Goal: Task Accomplishment & Management: Complete application form

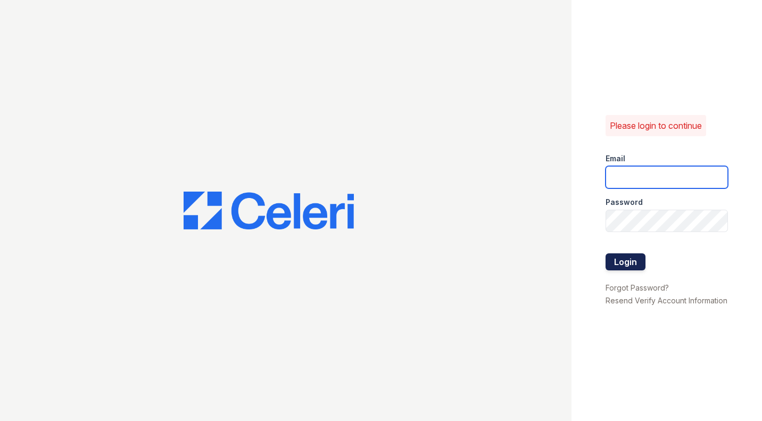
type input "[EMAIL_ADDRESS][DOMAIN_NAME]"
click at [632, 261] on button "Login" at bounding box center [626, 261] width 40 height 17
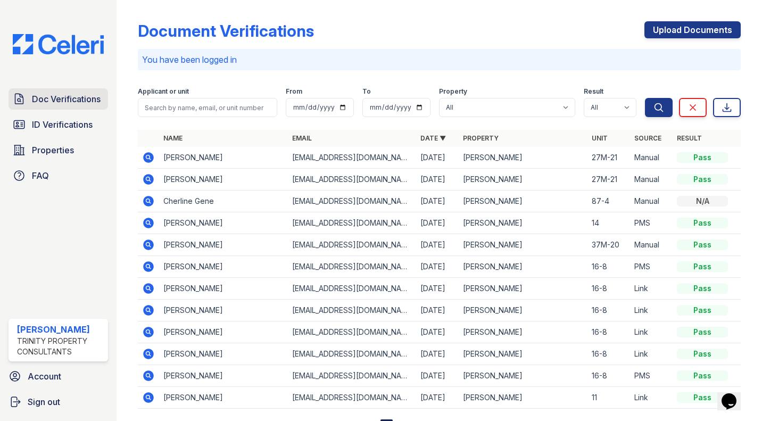
click at [67, 101] on span "Doc Verifications" at bounding box center [66, 99] width 69 height 13
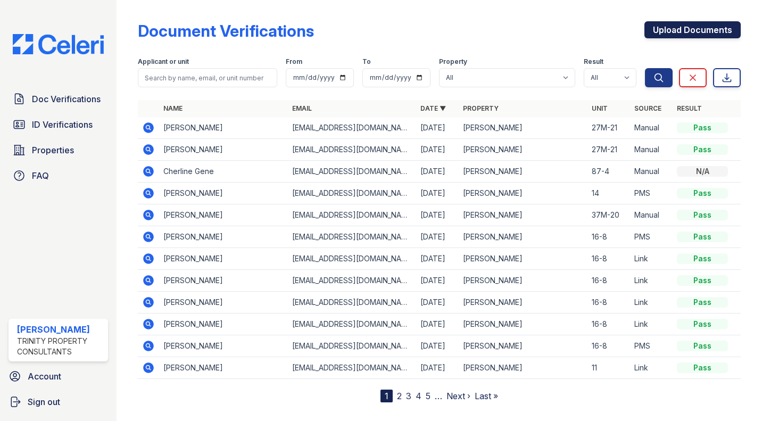
click at [705, 35] on link "Upload Documents" at bounding box center [693, 29] width 96 height 17
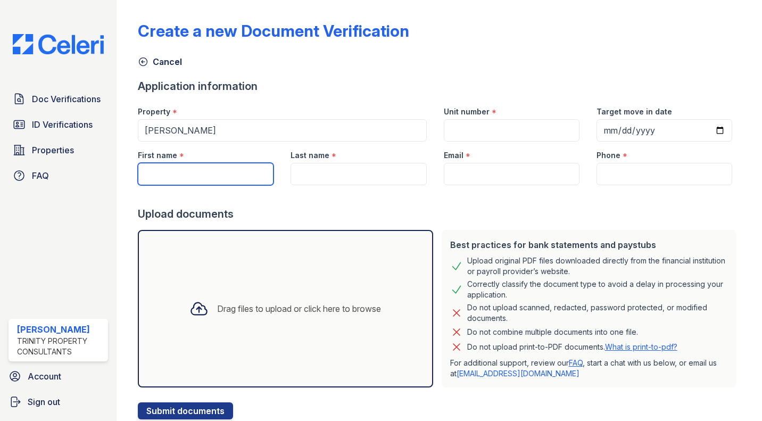
click at [198, 176] on input "First name" at bounding box center [206, 174] width 136 height 22
type input "[PERSON_NAME]"
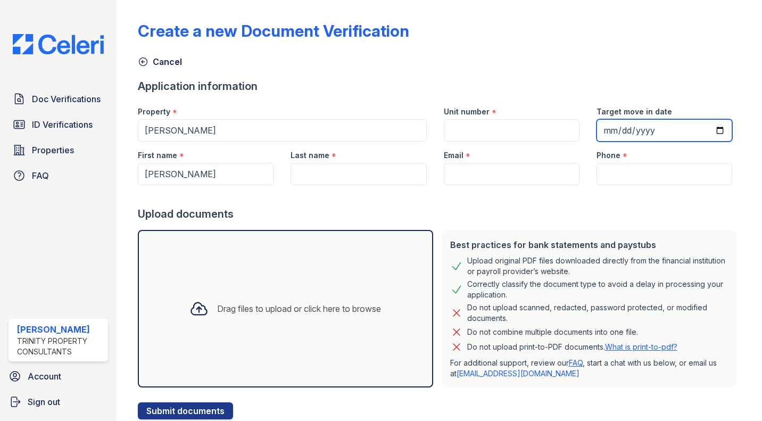
type input "[PERSON_NAME]"
type input "[EMAIL_ADDRESS][DOMAIN_NAME]"
type input "8572948692"
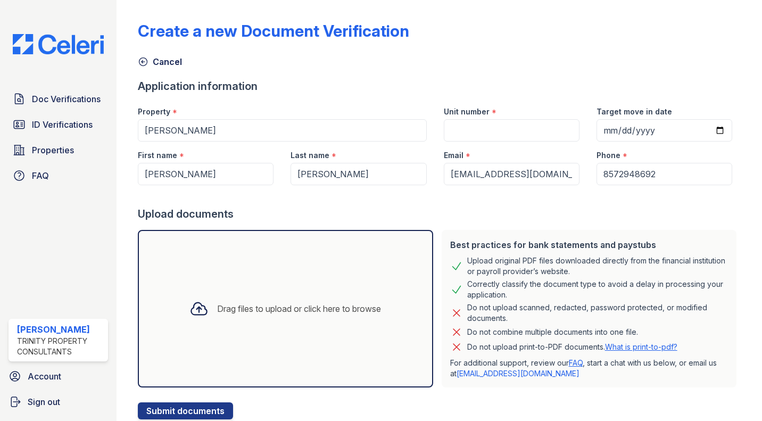
click at [283, 274] on div "Drag files to upload or click here to browse" at bounding box center [285, 309] width 295 height 158
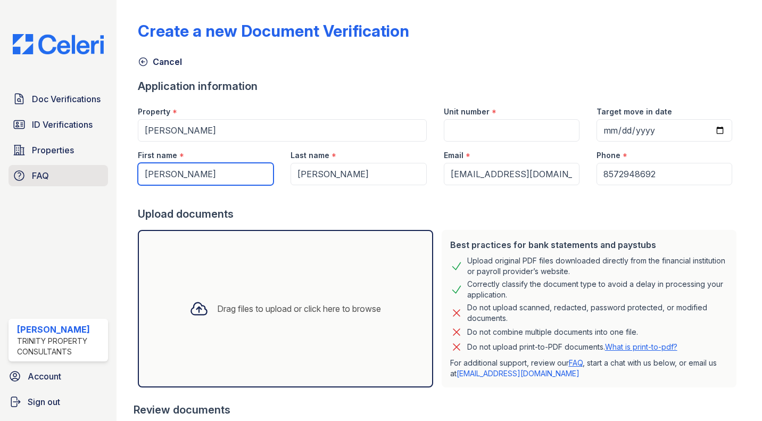
drag, startPoint x: 219, startPoint y: 175, endPoint x: 102, endPoint y: 175, distance: 116.6
click at [102, 175] on div "Doc Verifications ID Verifications Properties FAQ [PERSON_NAME] Trinity Propert…" at bounding box center [381, 210] width 762 height 421
type input "[PERSON_NAME]"
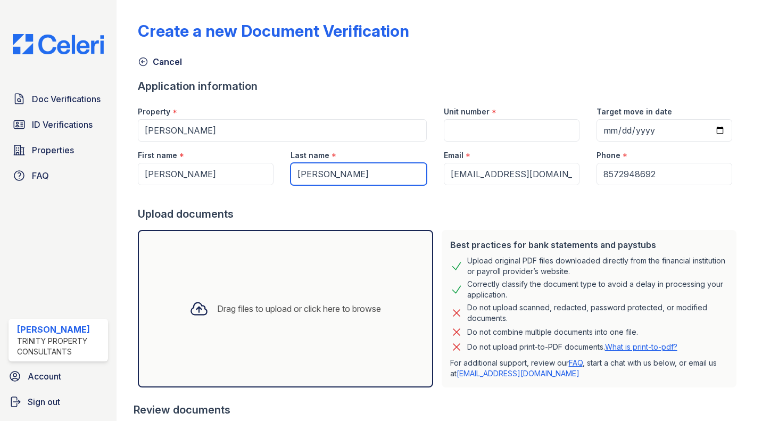
drag, startPoint x: 357, startPoint y: 177, endPoint x: 203, endPoint y: 187, distance: 153.7
click at [203, 187] on form "Application information Property * [PERSON_NAME] Unit number * Target move in d…" at bounding box center [439, 299] width 603 height 441
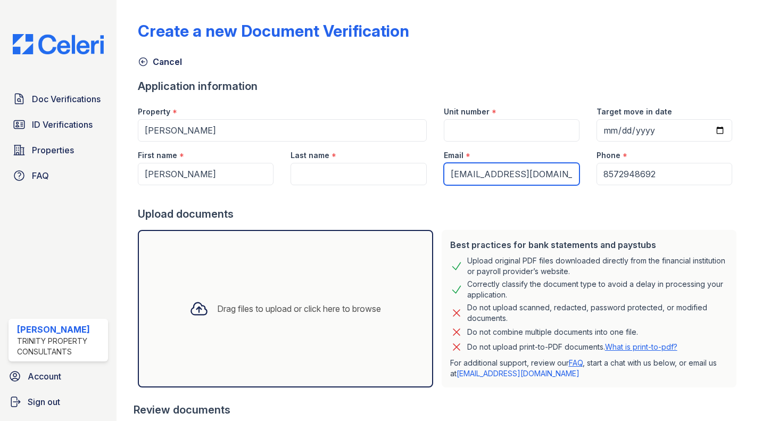
click at [472, 171] on input "[EMAIL_ADDRESS][DOMAIN_NAME]" at bounding box center [512, 174] width 136 height 22
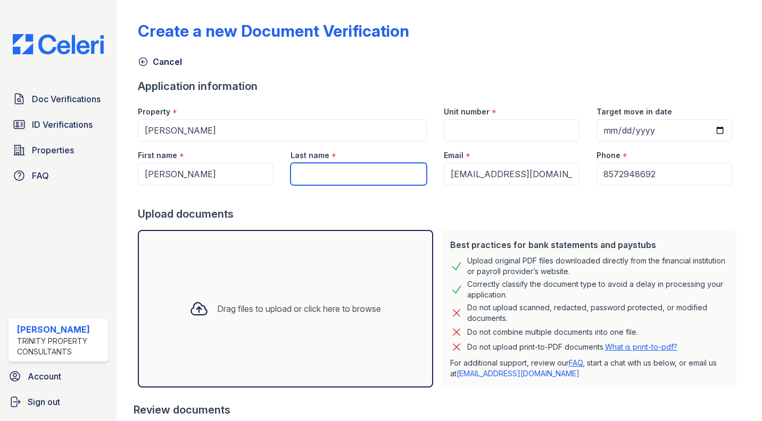
click at [363, 184] on input "Last name" at bounding box center [359, 174] width 136 height 22
type input "[PERSON_NAME]"
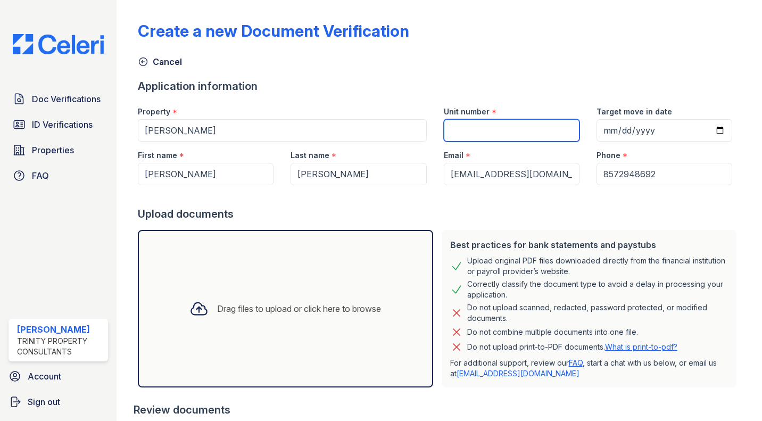
click at [499, 134] on input "Unit number" at bounding box center [512, 130] width 136 height 22
type input "37M-20"
click at [309, 337] on div "Drag files to upload or click here to browse" at bounding box center [285, 309] width 295 height 158
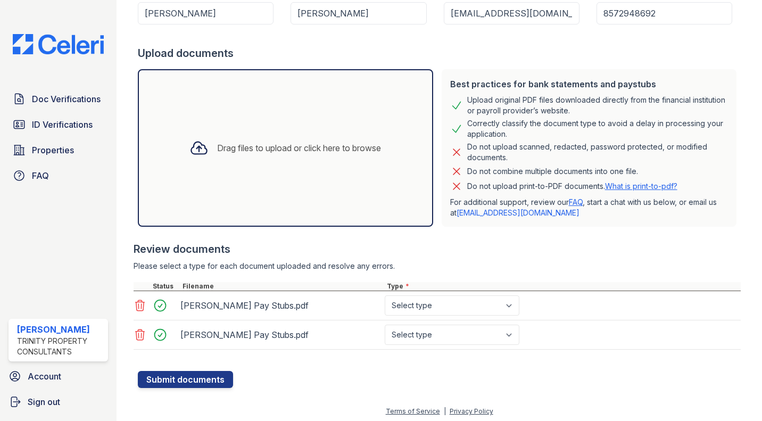
scroll to position [164, 0]
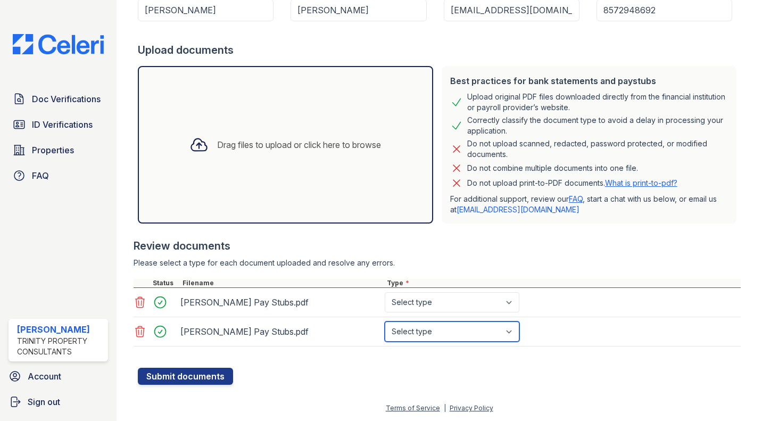
click at [425, 335] on select "Select type Paystub Bank Statement Offer Letter Tax Documents Benefit Award Let…" at bounding box center [452, 332] width 135 height 20
select select "paystub"
click at [385, 322] on select "Select type Paystub Bank Statement Offer Letter Tax Documents Benefit Award Let…" at bounding box center [452, 332] width 135 height 20
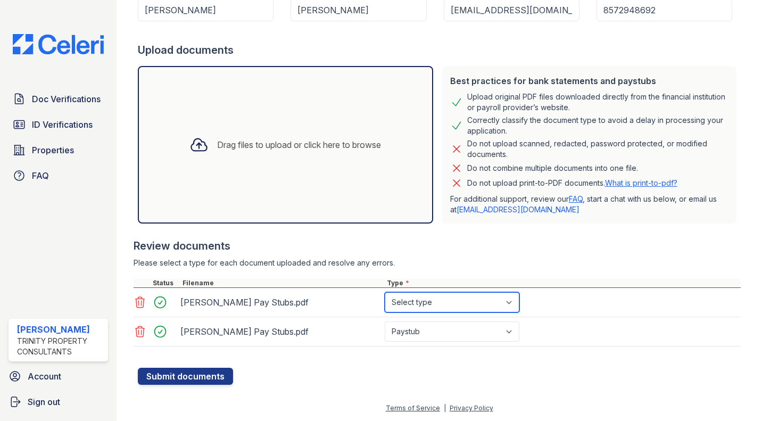
click at [429, 301] on select "Select type Paystub Bank Statement Offer Letter Tax Documents Benefit Award Let…" at bounding box center [452, 302] width 135 height 20
select select "paystub"
click at [385, 292] on select "Select type Paystub Bank Statement Offer Letter Tax Documents Benefit Award Let…" at bounding box center [452, 302] width 135 height 20
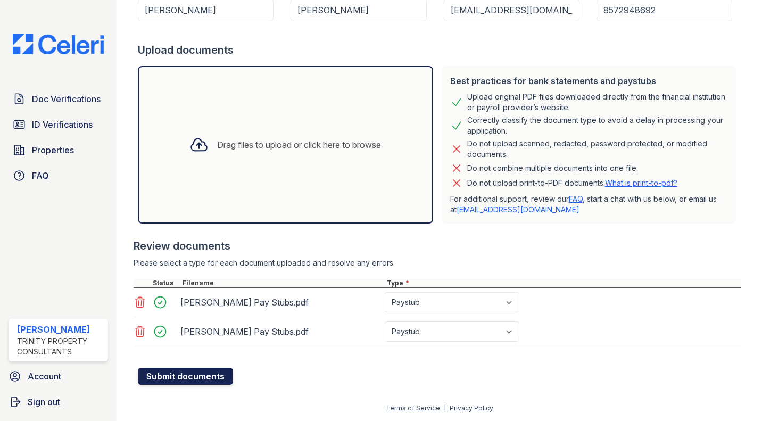
click at [185, 376] on button "Submit documents" at bounding box center [185, 376] width 95 height 17
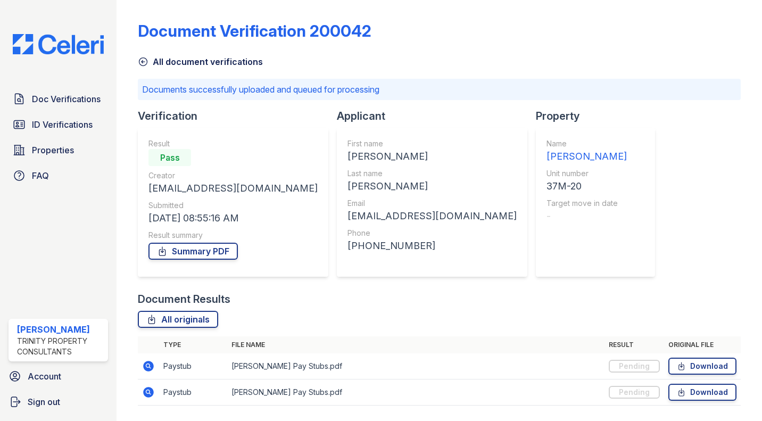
click at [146, 59] on icon at bounding box center [143, 62] width 8 height 8
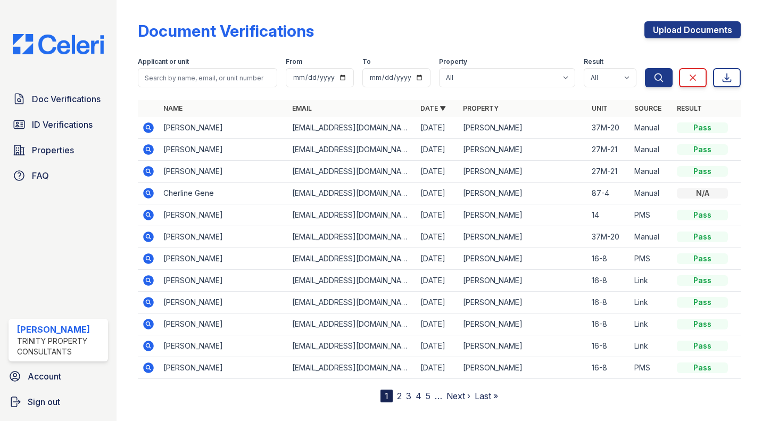
click at [192, 124] on td "[PERSON_NAME]" at bounding box center [223, 128] width 129 height 22
click at [143, 125] on icon at bounding box center [148, 127] width 13 height 13
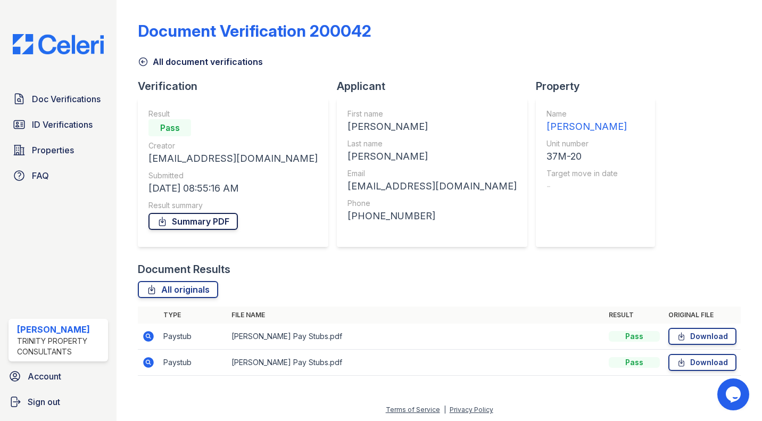
click at [204, 229] on link "Summary PDF" at bounding box center [193, 221] width 89 height 17
